Goal: Information Seeking & Learning: Check status

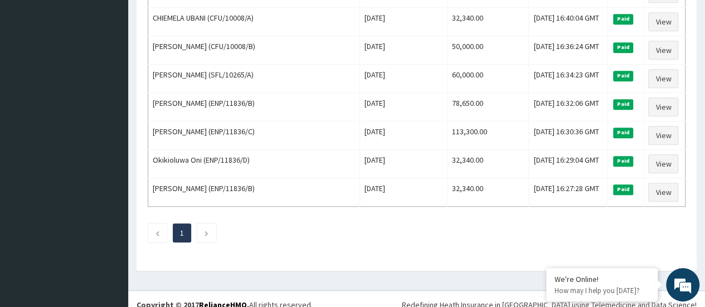
scroll to position [372, 0]
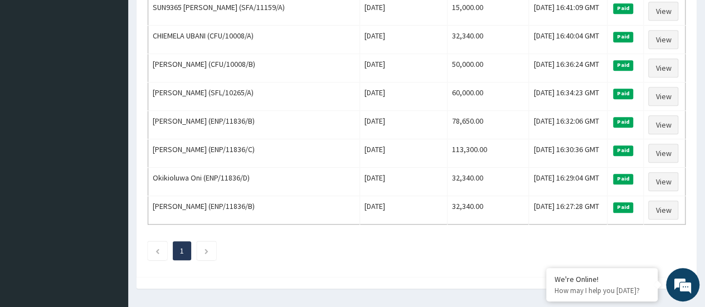
scroll to position [350, 0]
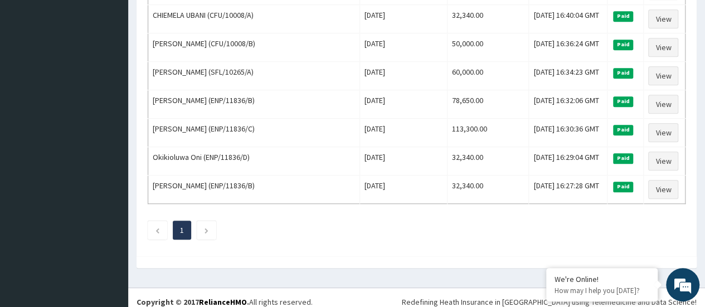
scroll to position [103, 0]
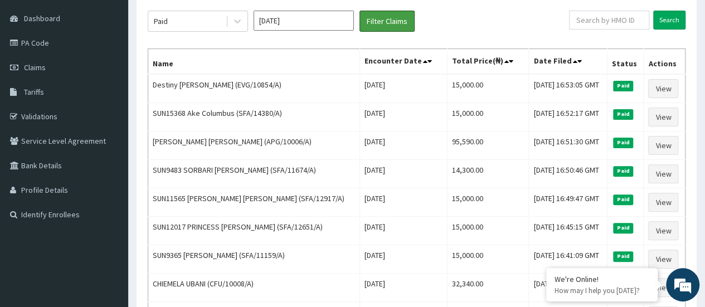
click at [360, 11] on button "Filter Claims" at bounding box center [387, 21] width 55 height 21
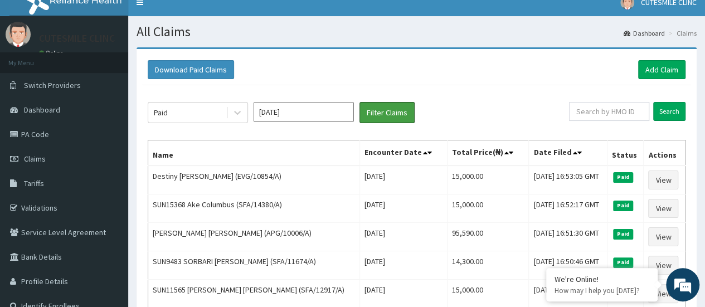
scroll to position [0, 0]
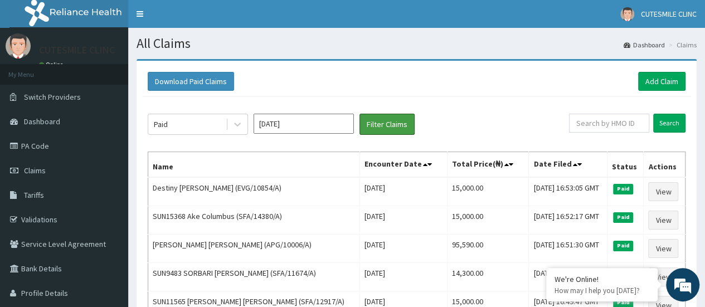
click at [360, 114] on button "Filter Claims" at bounding box center [387, 124] width 55 height 21
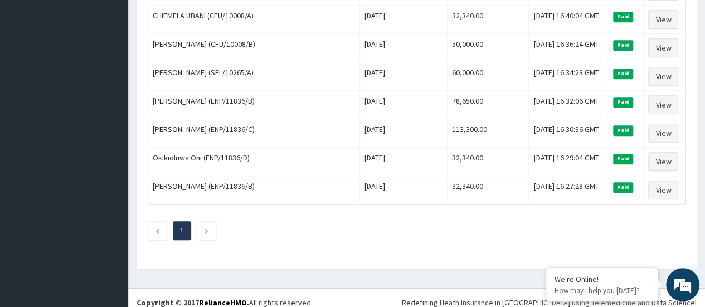
scroll to position [372, 0]
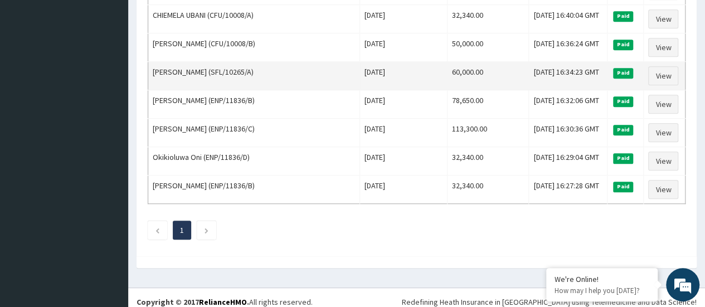
click at [341, 62] on td "[PERSON_NAME] (SFL/10265/A)" at bounding box center [254, 76] width 212 height 28
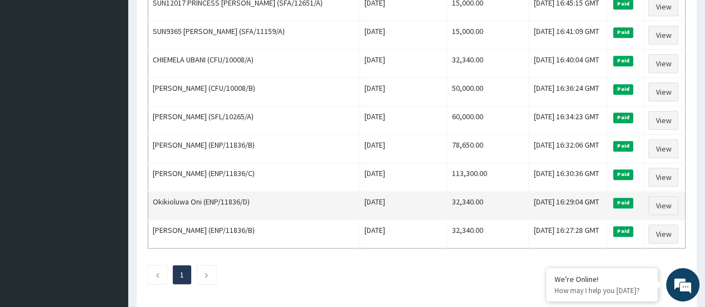
click at [262, 146] on td "[PERSON_NAME] (ENP/11836/B)" at bounding box center [254, 149] width 212 height 28
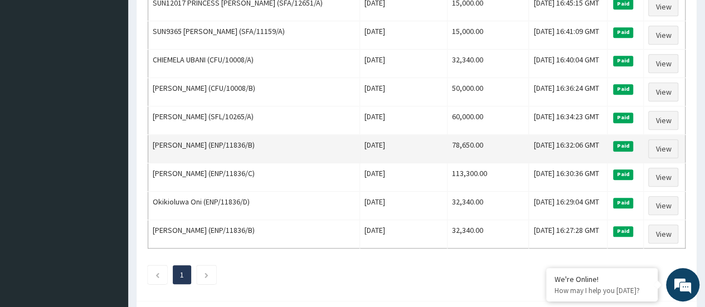
click at [262, 146] on td "[PERSON_NAME] (ENP/11836/B)" at bounding box center [254, 149] width 212 height 28
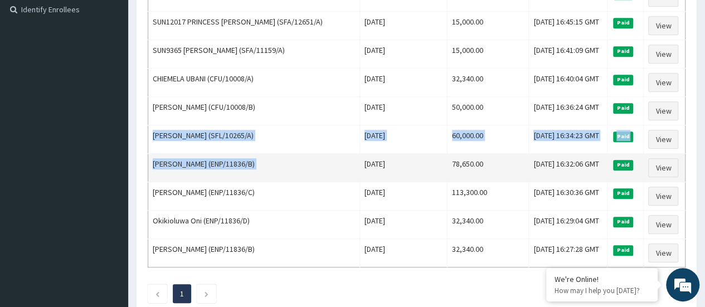
click at [262, 146] on tbody "Destiny Izeuma Agadaga (EVG/10854/A) [DATE] 15,000.00 [DATE] 16:53:05 GMT Paid …" at bounding box center [417, 68] width 538 height 399
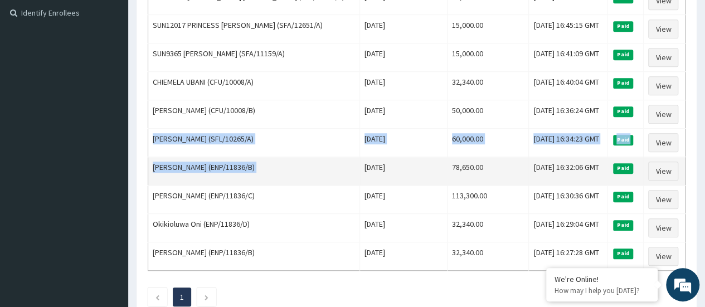
click at [262, 146] on td "[PERSON_NAME] (SFL/10265/A)" at bounding box center [254, 143] width 212 height 28
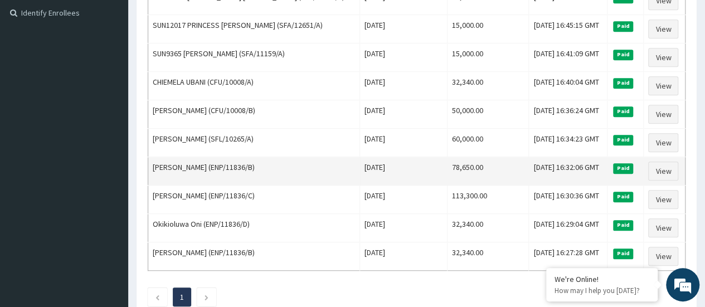
click at [262, 146] on td "[PERSON_NAME] (SFL/10265/A)" at bounding box center [254, 143] width 212 height 28
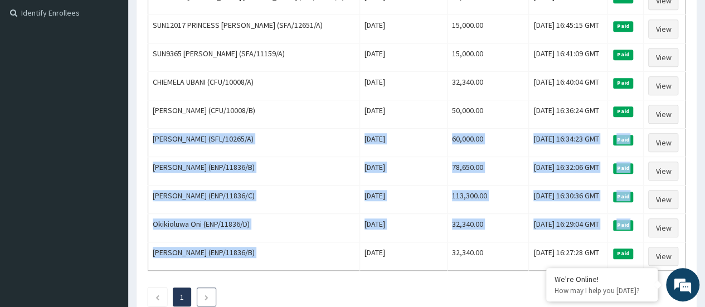
drag, startPoint x: 262, startPoint y: 146, endPoint x: 209, endPoint y: 286, distance: 149.7
click at [209, 286] on div "Paid [DATE] Filter Claims Search Name Encounter Date Total Price(₦) Date Filed …" at bounding box center [416, 55] width 549 height 526
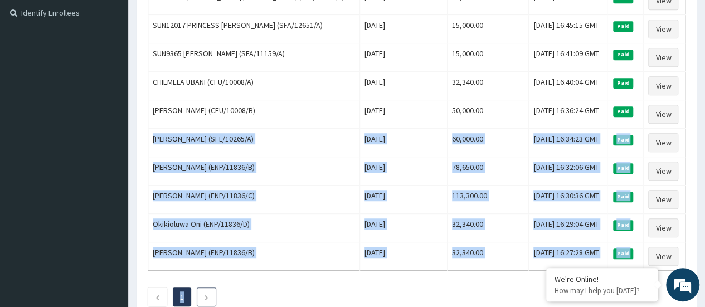
scroll to position [372, 0]
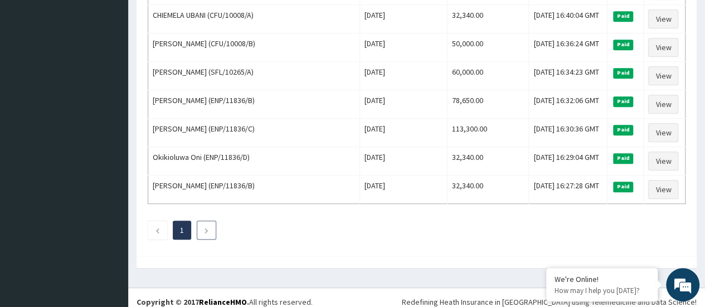
click at [209, 288] on footer "Redefining Heath Insurance in [GEOGRAPHIC_DATA] using Telemedicine and Data Sci…" at bounding box center [416, 302] width 577 height 28
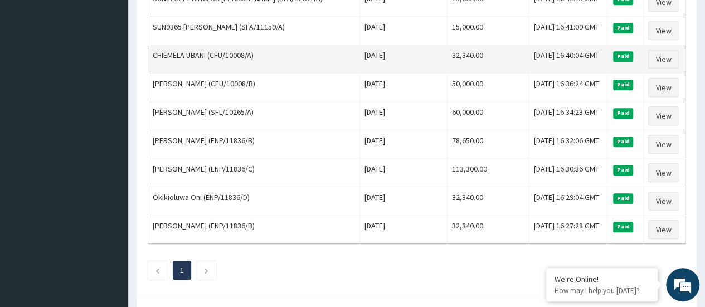
scroll to position [329, 0]
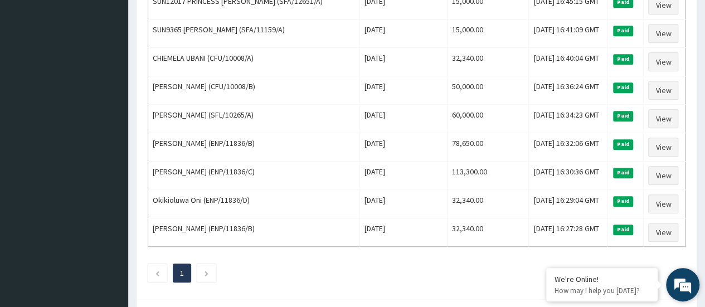
click at [681, 298] on em at bounding box center [683, 285] width 30 height 30
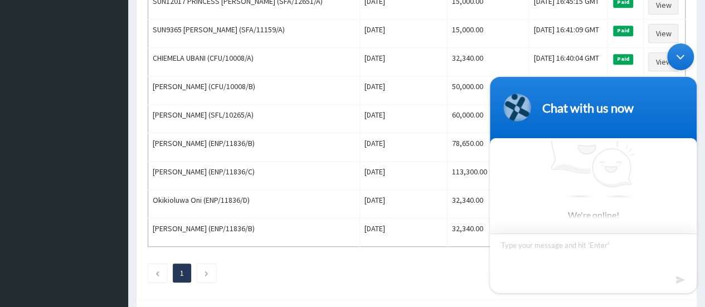
scroll to position [17, 0]
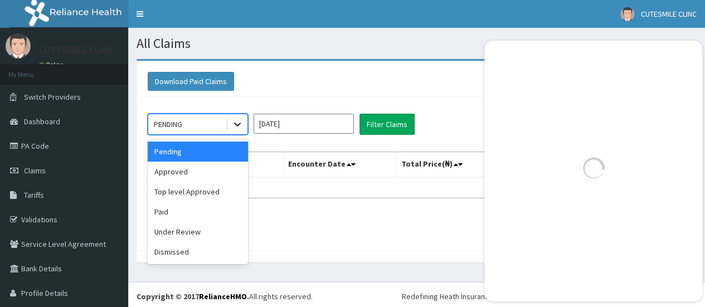
click at [234, 130] on div at bounding box center [238, 124] width 20 height 20
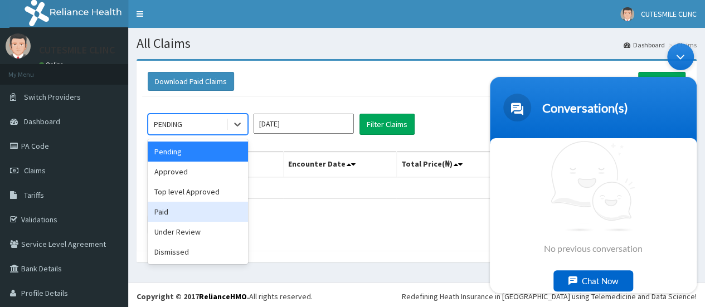
click at [205, 207] on div "Paid" at bounding box center [198, 212] width 100 height 20
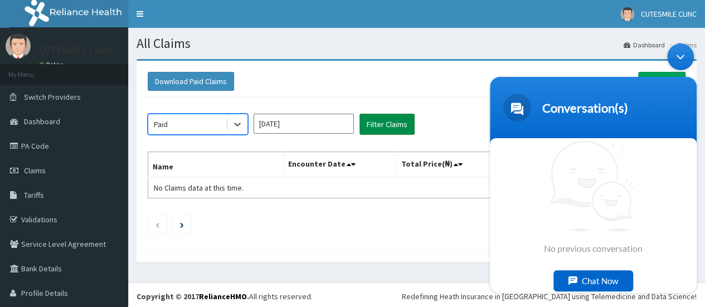
click at [389, 130] on button "Filter Claims" at bounding box center [387, 124] width 55 height 21
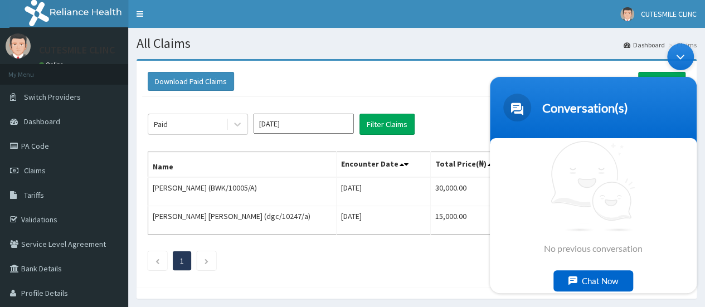
click at [396, 285] on div "Download Paid Claims Add Claim × Note you can only download claims within a max…" at bounding box center [417, 174] width 560 height 226
click at [676, 60] on div "Minimize live chat window" at bounding box center [681, 56] width 27 height 27
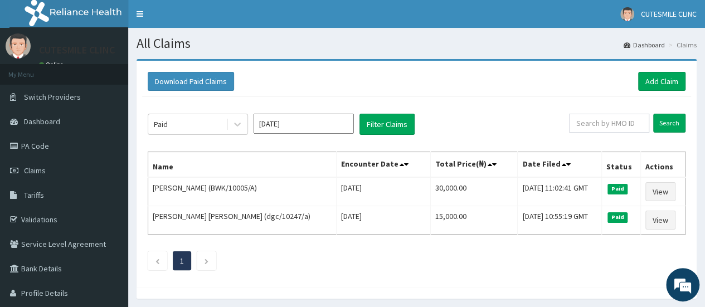
scroll to position [37, 0]
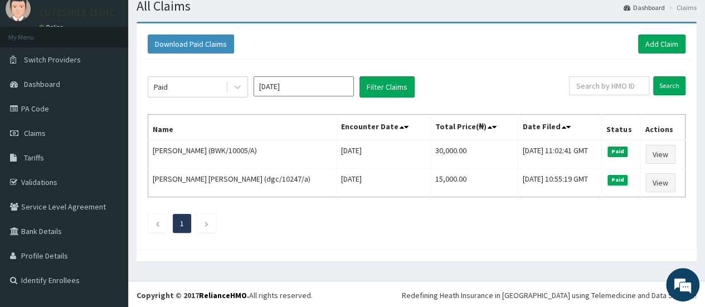
click at [313, 84] on input "Jun 2025" at bounding box center [304, 86] width 100 height 20
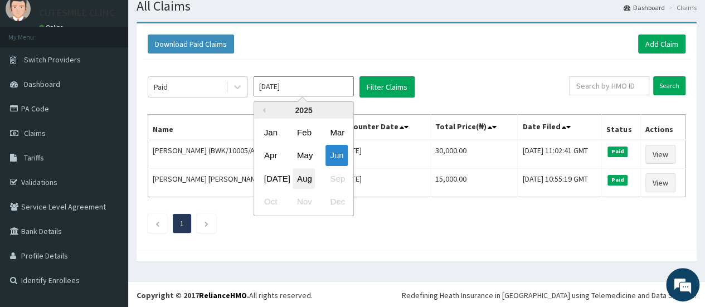
click at [312, 174] on div "Aug" at bounding box center [304, 178] width 22 height 21
type input "Jul 2025"
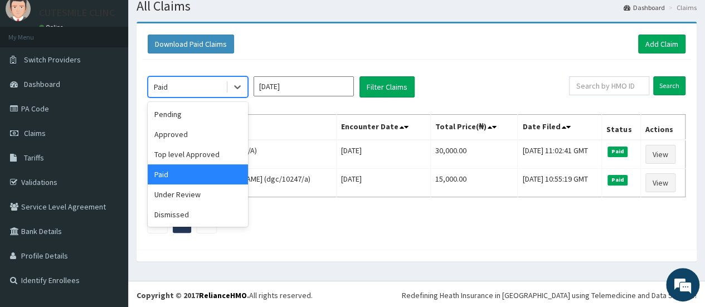
click at [220, 90] on div "Paid" at bounding box center [187, 87] width 78 height 18
click at [184, 114] on div "Pending" at bounding box center [198, 114] width 100 height 20
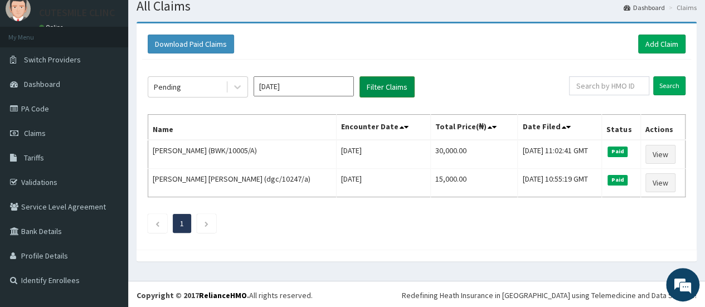
click at [373, 91] on button "Filter Claims" at bounding box center [387, 86] width 55 height 21
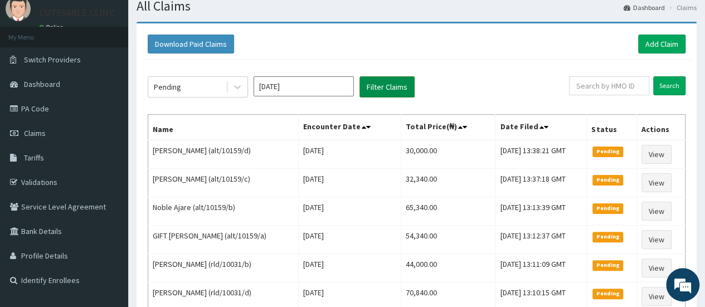
click at [373, 91] on button "Filter Claims" at bounding box center [387, 86] width 55 height 21
click at [242, 90] on icon at bounding box center [237, 86] width 11 height 11
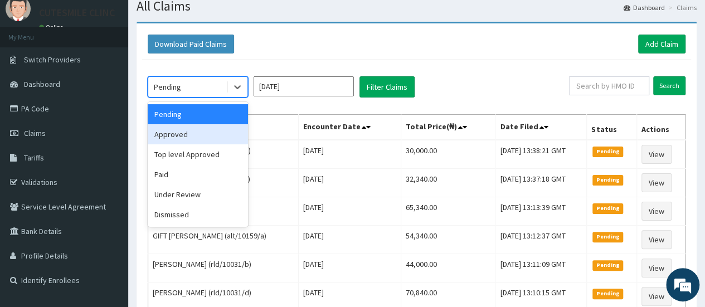
click at [217, 132] on div "Approved" at bounding box center [198, 134] width 100 height 20
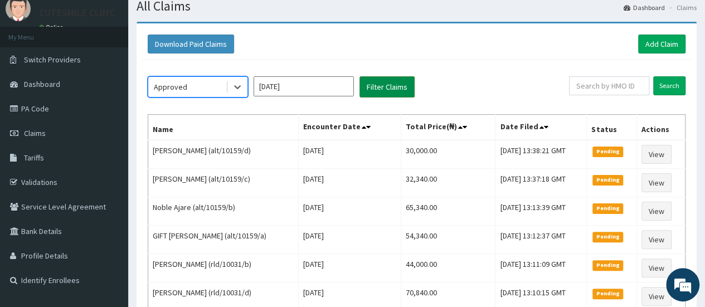
click at [367, 88] on button "Filter Claims" at bounding box center [387, 86] width 55 height 21
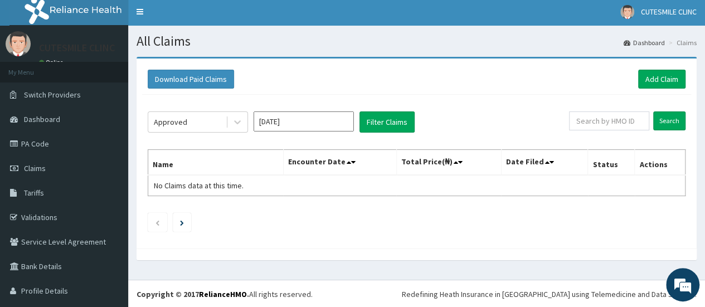
click at [326, 116] on input "Jul 2025" at bounding box center [304, 122] width 100 height 20
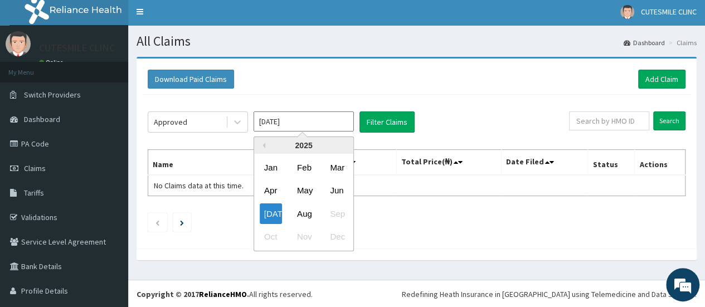
drag, startPoint x: 304, startPoint y: 213, endPoint x: 301, endPoint y: 208, distance: 6.4
click at [304, 211] on div "Aug" at bounding box center [304, 214] width 22 height 21
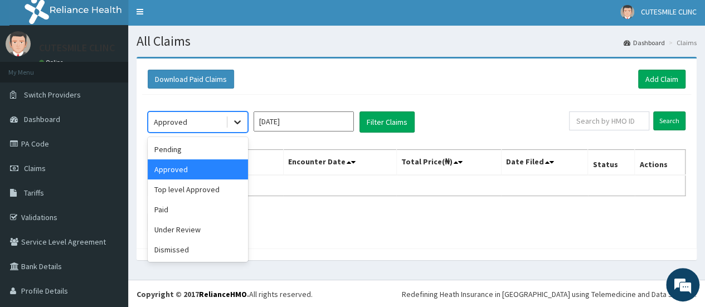
click at [241, 120] on icon at bounding box center [237, 122] width 11 height 11
click at [297, 114] on input "Jul 2025" at bounding box center [304, 122] width 100 height 20
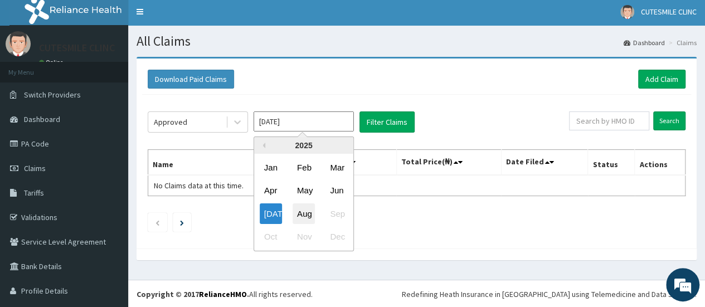
click at [299, 212] on div "Aug" at bounding box center [304, 214] width 22 height 21
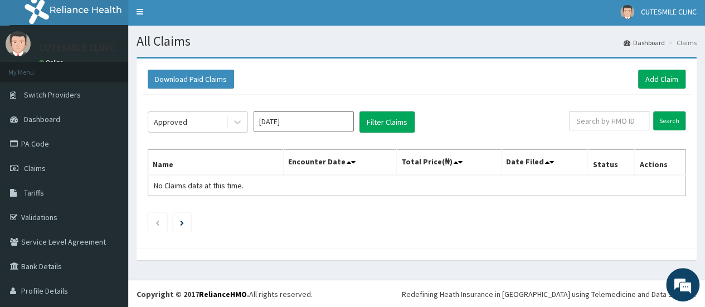
click at [319, 122] on input "Jul 2025" at bounding box center [304, 122] width 100 height 20
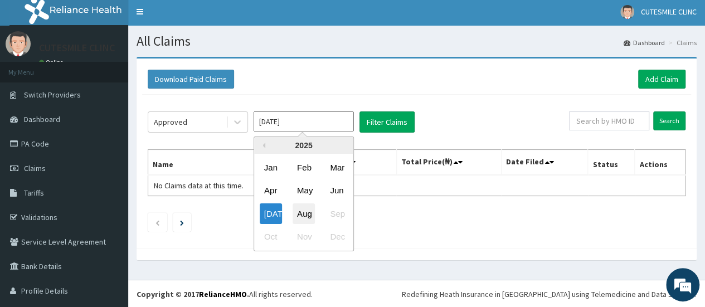
click at [305, 209] on div "Aug" at bounding box center [304, 214] width 22 height 21
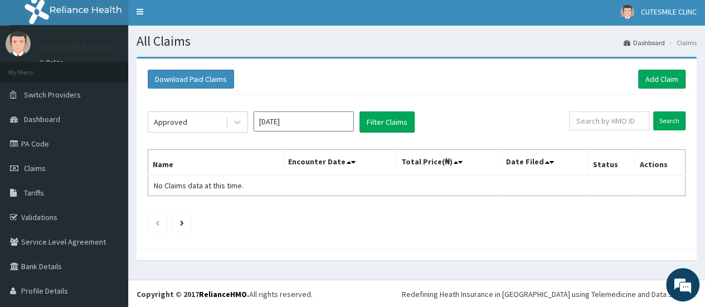
click at [310, 114] on input "Jul 2025" at bounding box center [304, 122] width 100 height 20
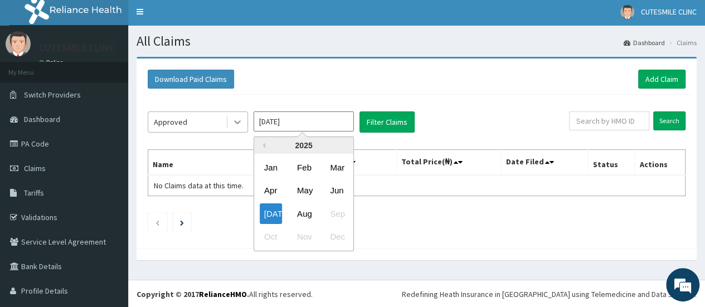
click at [243, 118] on icon at bounding box center [237, 122] width 11 height 11
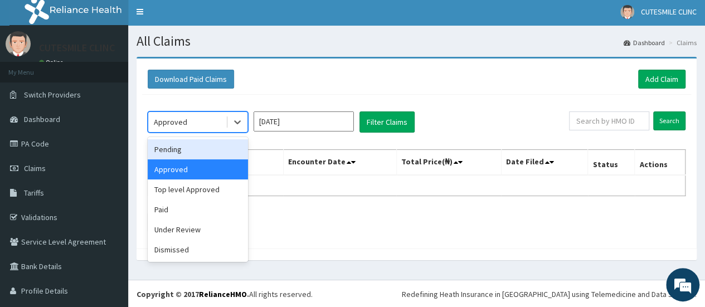
click at [199, 146] on div "Pending" at bounding box center [198, 149] width 100 height 20
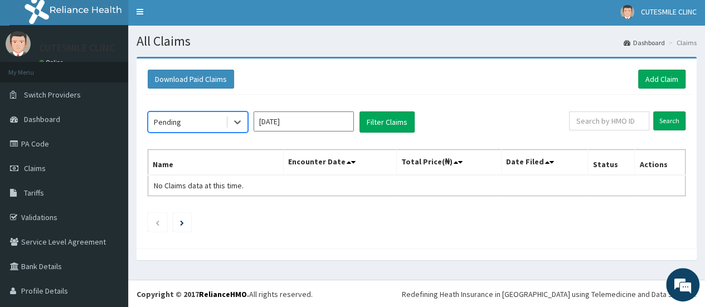
click at [301, 122] on input "Jul 2025" at bounding box center [304, 122] width 100 height 20
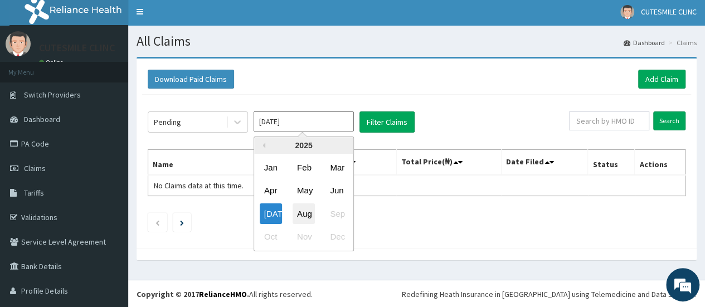
click at [307, 221] on div "Aug" at bounding box center [304, 214] width 22 height 21
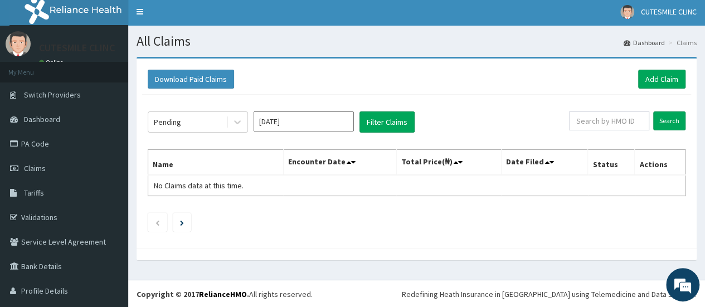
drag, startPoint x: 311, startPoint y: 109, endPoint x: 311, endPoint y: 115, distance: 6.2
click at [311, 112] on div "Pending Jul 2025 Filter Claims Search Name Encounter Date Total Price(₦) Date F…" at bounding box center [416, 169] width 549 height 148
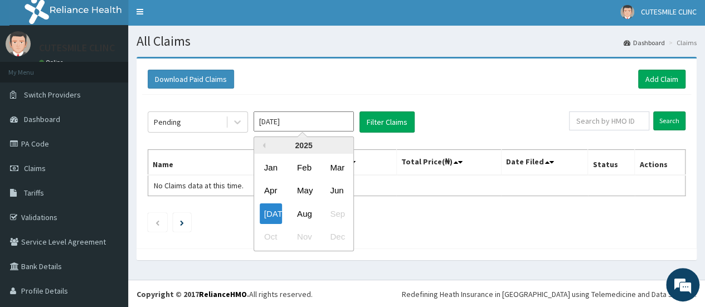
click at [310, 119] on input "Jul 2025" at bounding box center [304, 122] width 100 height 20
click at [309, 204] on div "Aug" at bounding box center [304, 214] width 22 height 21
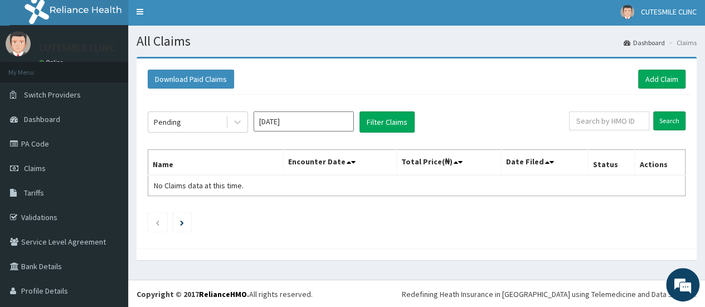
click at [311, 122] on input "Jul 2025" at bounding box center [304, 122] width 100 height 20
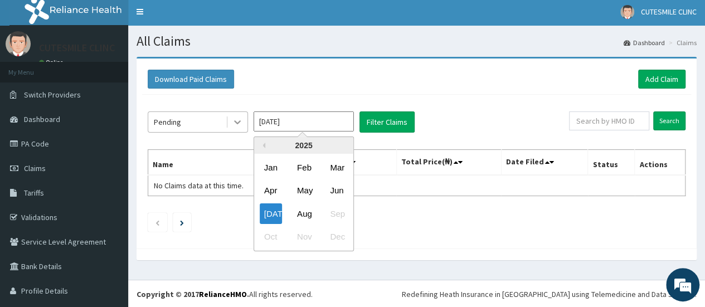
click at [241, 119] on icon at bounding box center [237, 122] width 11 height 11
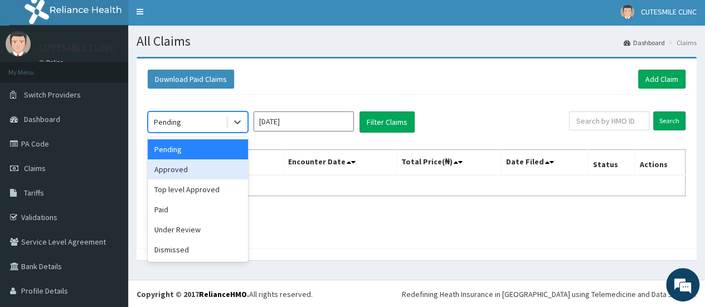
click at [210, 170] on div "Approved" at bounding box center [198, 169] width 100 height 20
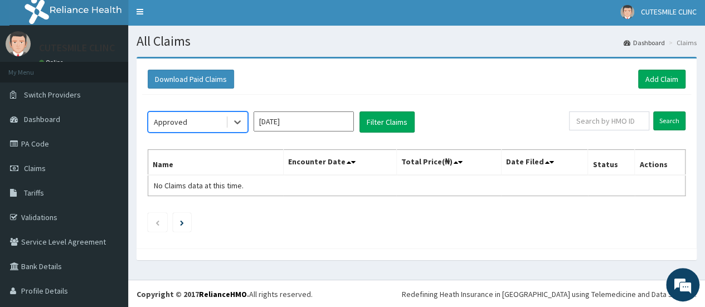
click at [306, 118] on input "Jul 2025" at bounding box center [304, 122] width 100 height 20
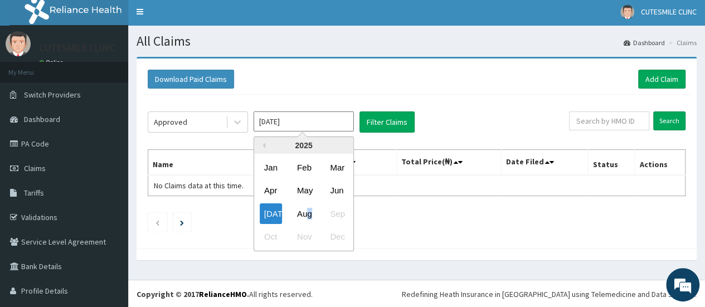
drag, startPoint x: 307, startPoint y: 211, endPoint x: 312, endPoint y: 207, distance: 6.7
click at [312, 207] on div "Aug" at bounding box center [304, 214] width 22 height 21
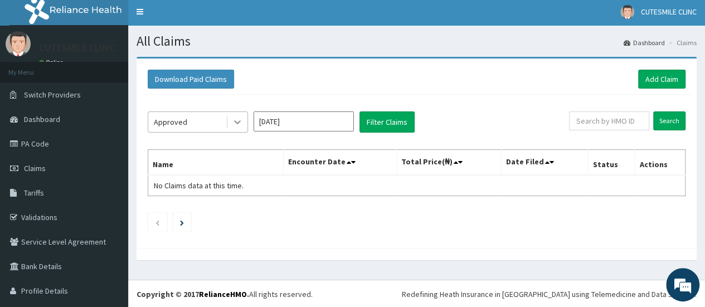
click at [243, 115] on div at bounding box center [238, 122] width 20 height 20
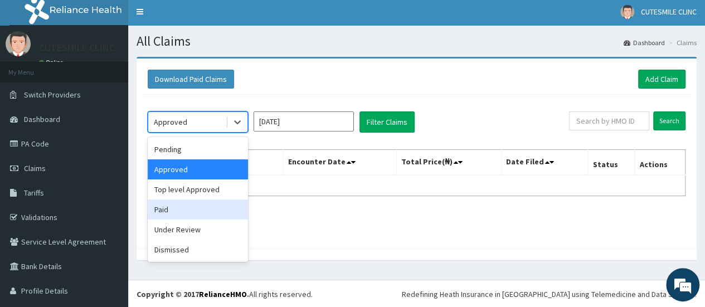
click at [191, 204] on div "Paid" at bounding box center [198, 210] width 100 height 20
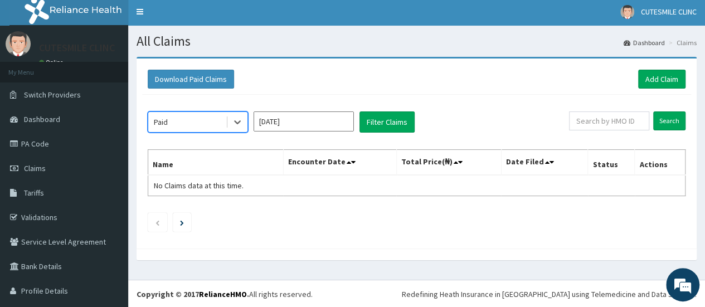
click at [283, 126] on input "Jul 2025" at bounding box center [304, 122] width 100 height 20
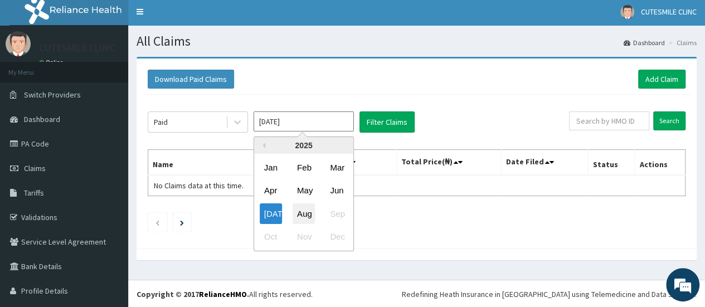
click at [303, 209] on div "Aug" at bounding box center [304, 214] width 22 height 21
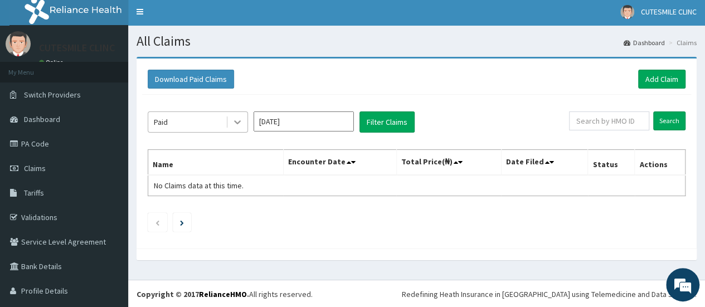
click at [240, 127] on icon at bounding box center [237, 122] width 11 height 11
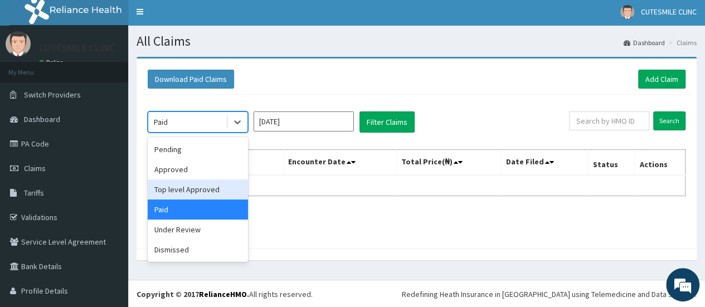
click at [205, 190] on div "Top level Approved" at bounding box center [198, 190] width 100 height 20
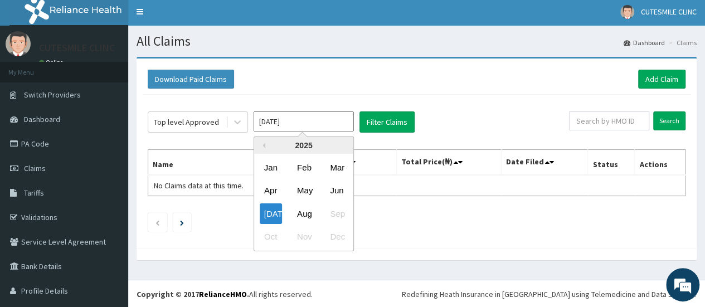
click at [277, 125] on input "Jul 2025" at bounding box center [304, 122] width 100 height 20
click at [302, 209] on div "Aug" at bounding box center [304, 214] width 22 height 21
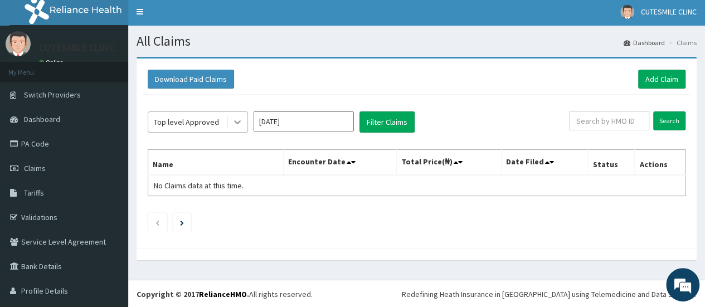
click at [237, 119] on icon at bounding box center [237, 122] width 11 height 11
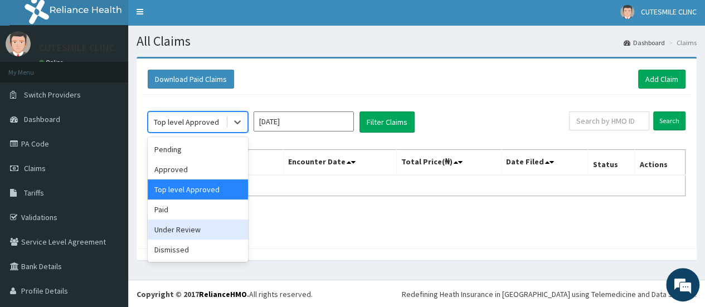
click at [173, 233] on div "Under Review" at bounding box center [198, 230] width 100 height 20
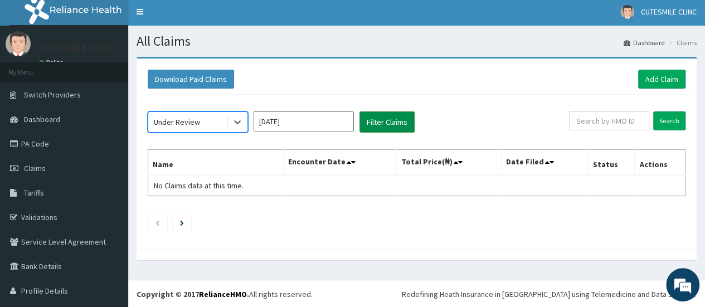
click at [371, 125] on button "Filter Claims" at bounding box center [387, 122] width 55 height 21
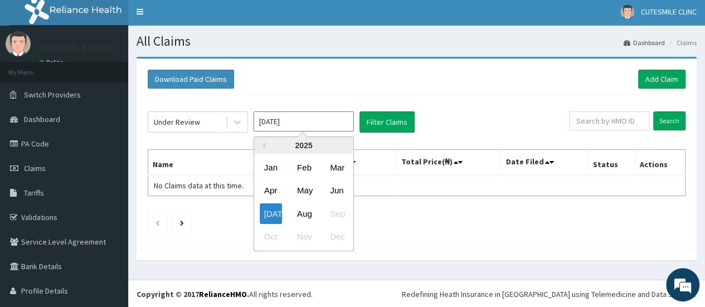
click at [319, 128] on input "Jul 2025" at bounding box center [304, 122] width 100 height 20
click at [304, 213] on div "Aug" at bounding box center [304, 214] width 22 height 21
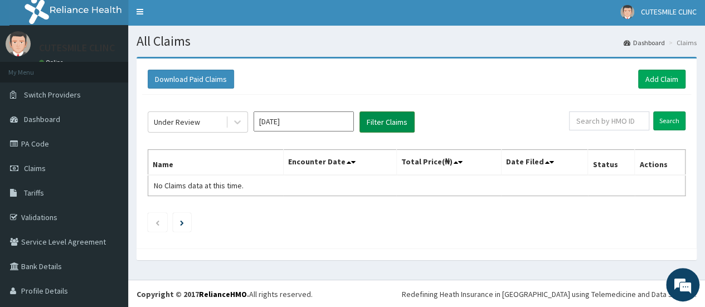
click at [381, 123] on button "Filter Claims" at bounding box center [387, 122] width 55 height 21
click at [258, 134] on div "Under Review Jul 2025 Filter Claims Search Name Encounter Date Total Price(₦) D…" at bounding box center [416, 169] width 549 height 148
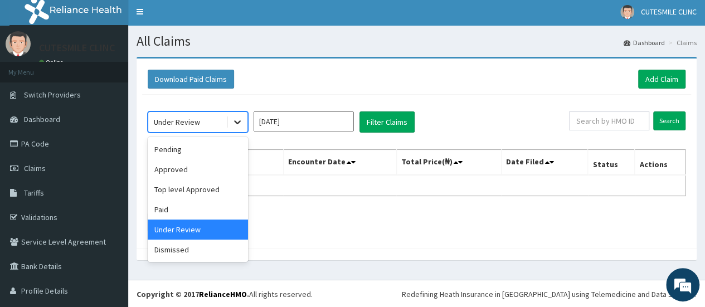
click at [233, 127] on div at bounding box center [238, 122] width 20 height 20
click at [214, 158] on div "Pending" at bounding box center [198, 149] width 100 height 20
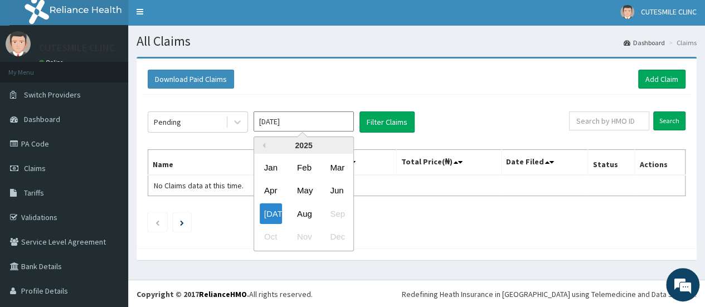
click at [329, 122] on input "Jul 2025" at bounding box center [304, 122] width 100 height 20
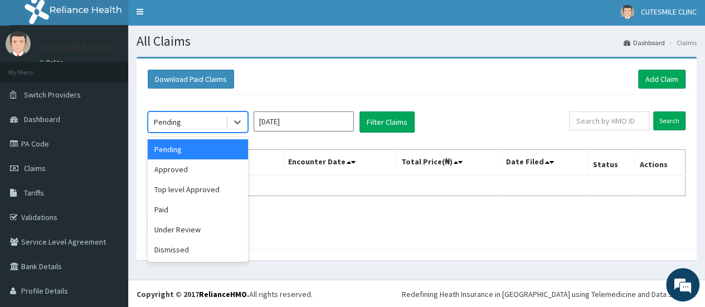
click at [221, 130] on div "Pending" at bounding box center [198, 122] width 100 height 21
click at [304, 124] on input "Jul 2025" at bounding box center [304, 122] width 100 height 20
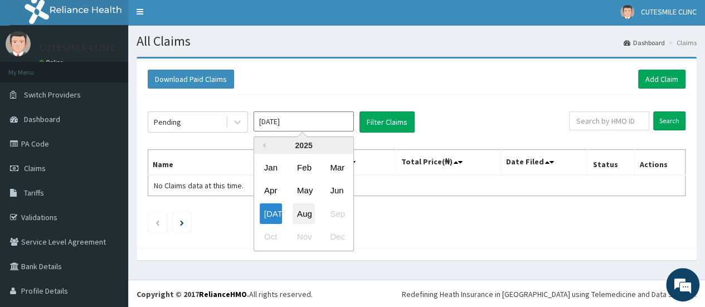
click at [306, 214] on div "Aug" at bounding box center [304, 214] width 22 height 21
click at [300, 114] on input "Jul 2025" at bounding box center [304, 122] width 100 height 20
click at [306, 211] on div "Aug" at bounding box center [304, 214] width 22 height 21
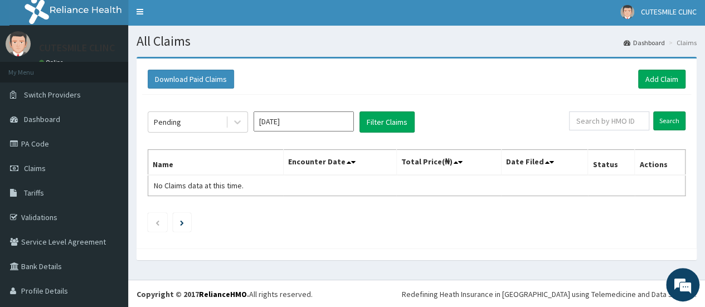
click at [307, 211] on div "Pending Jul 2025 Filter Claims Search Name Encounter Date Total Price(₦) Date F…" at bounding box center [416, 169] width 549 height 148
